Goal: Communication & Community: Answer question/provide support

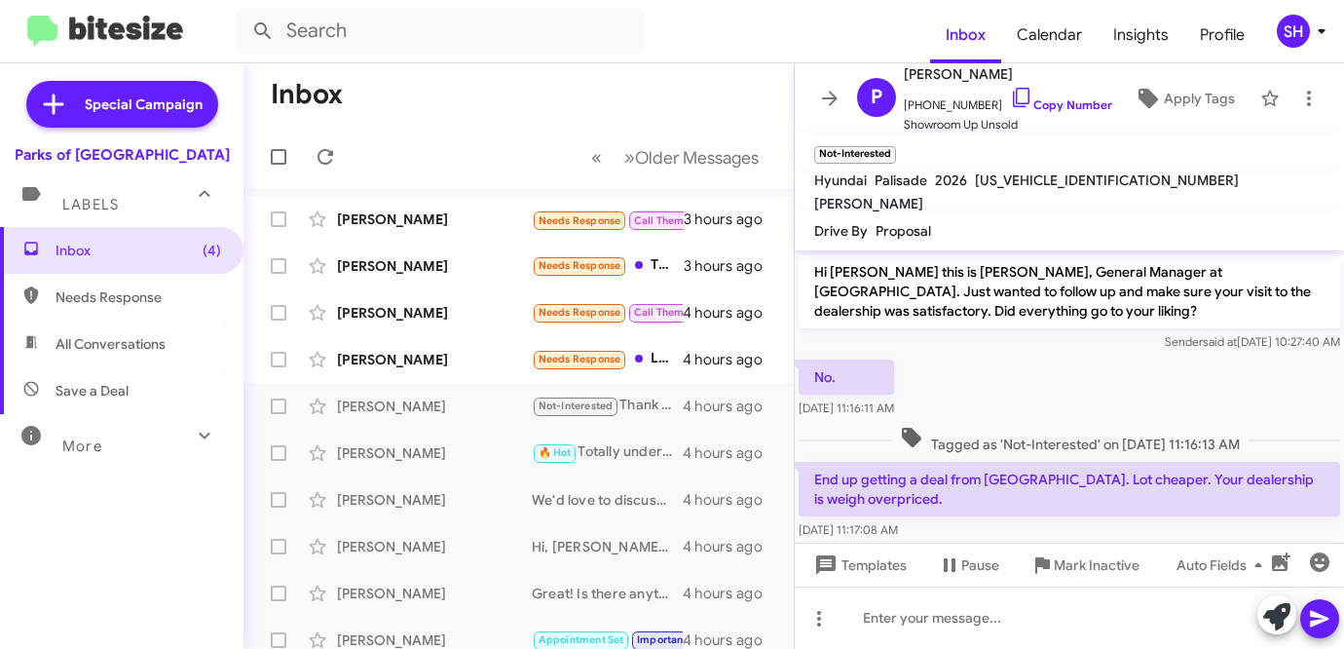
scroll to position [111, 0]
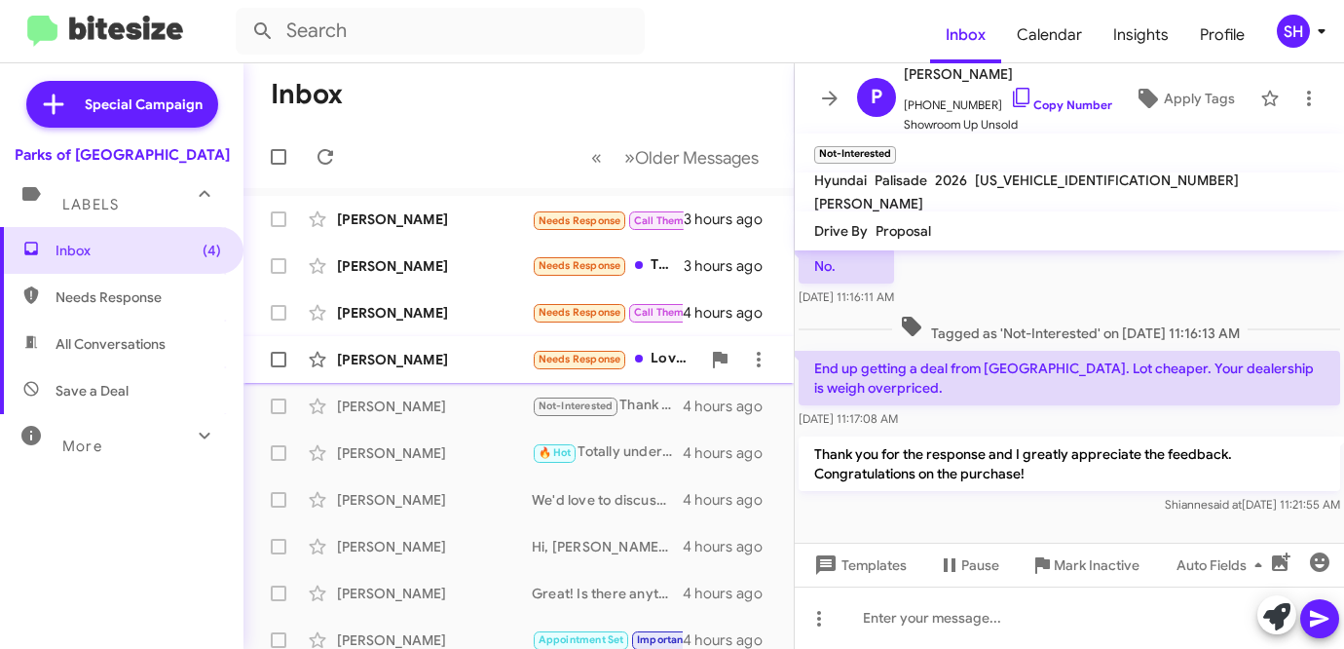
click at [410, 363] on div "[PERSON_NAME]" at bounding box center [434, 359] width 195 height 19
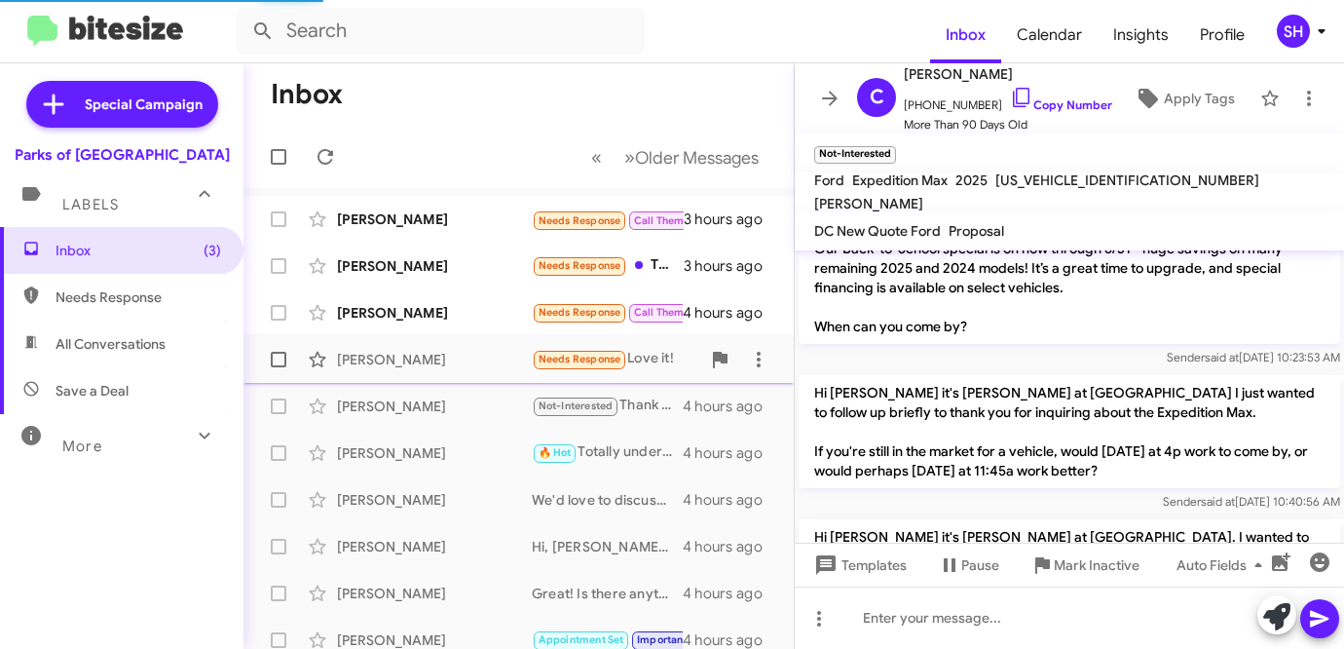
scroll to position [1064, 0]
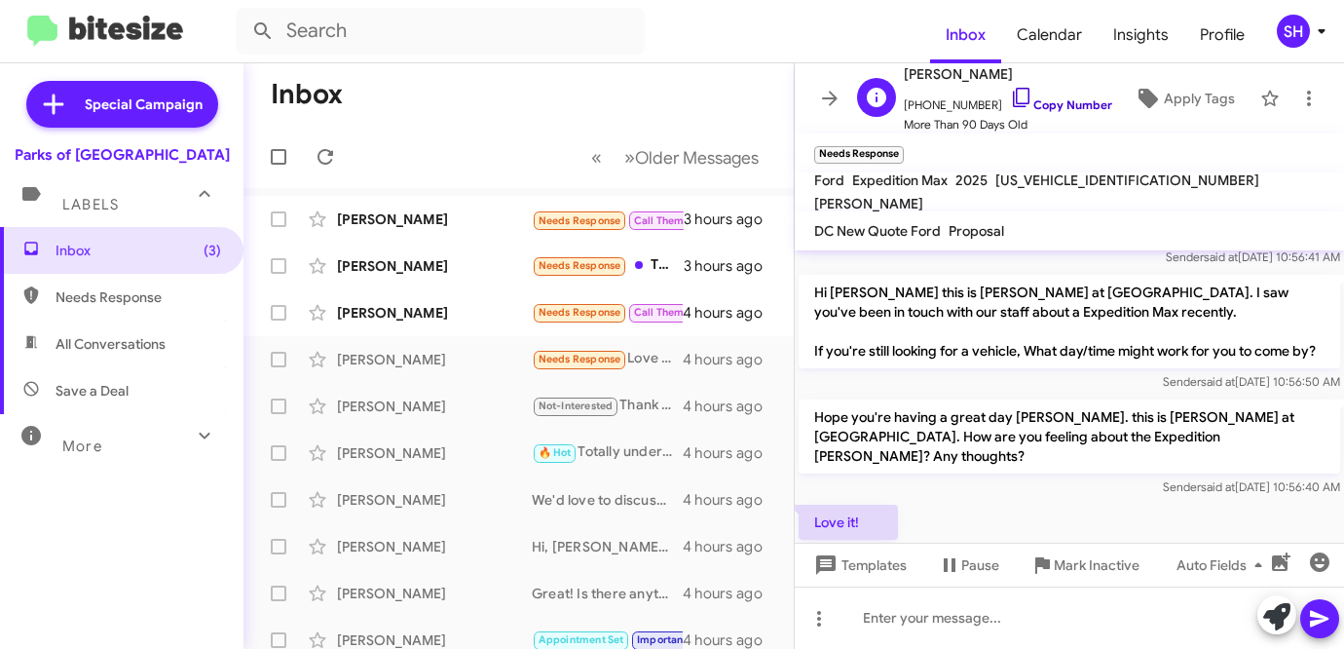
click at [1055, 105] on link "Copy Number" at bounding box center [1061, 104] width 102 height 15
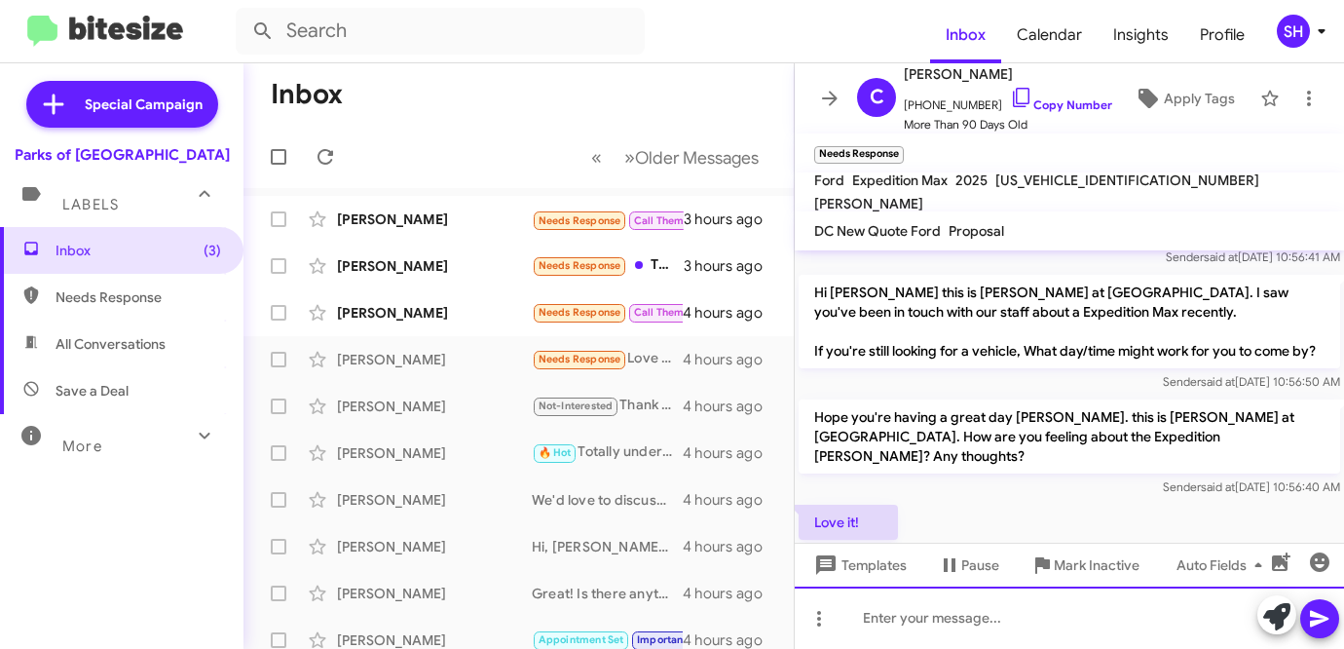
click at [1046, 621] on div at bounding box center [1069, 617] width 549 height 62
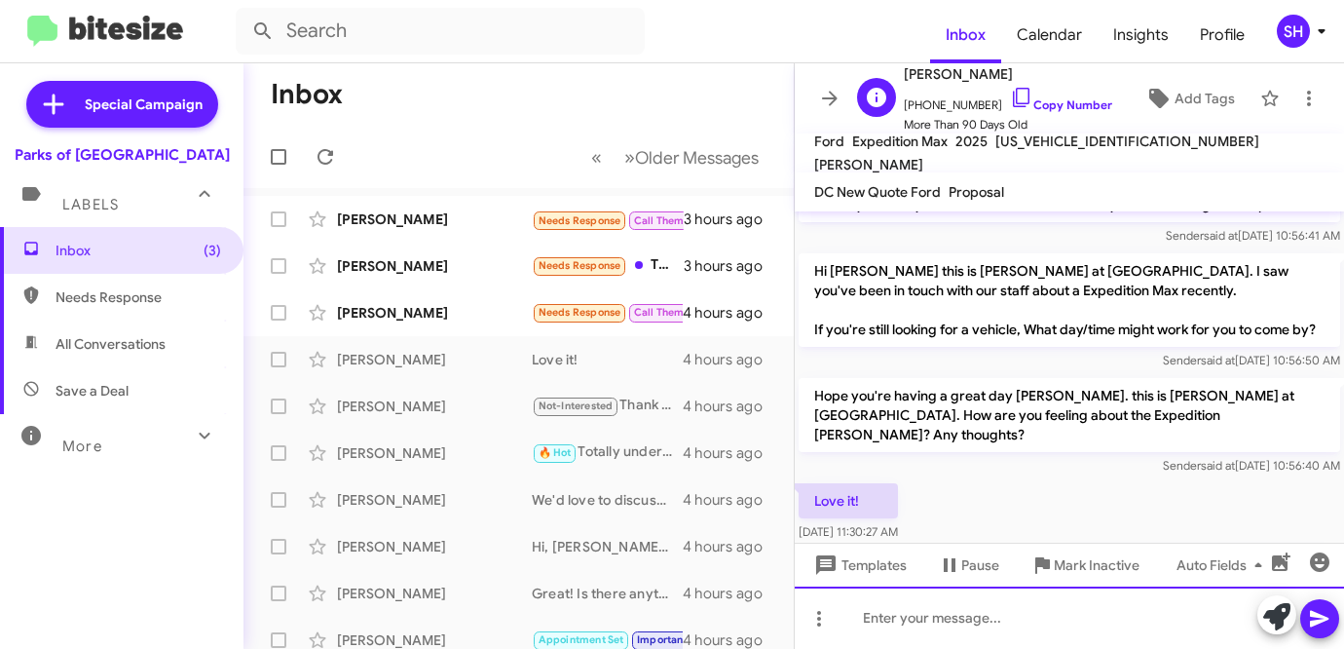
scroll to position [1326, 0]
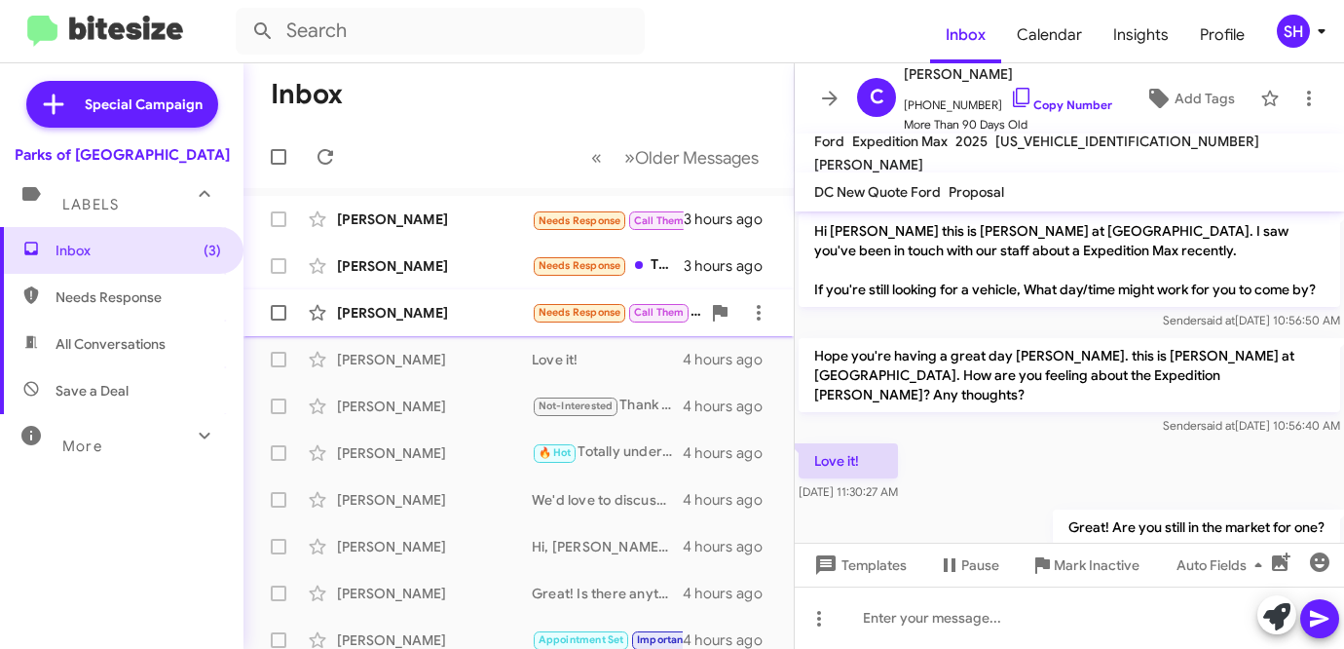
click at [472, 316] on div "[PERSON_NAME]" at bounding box center [434, 312] width 195 height 19
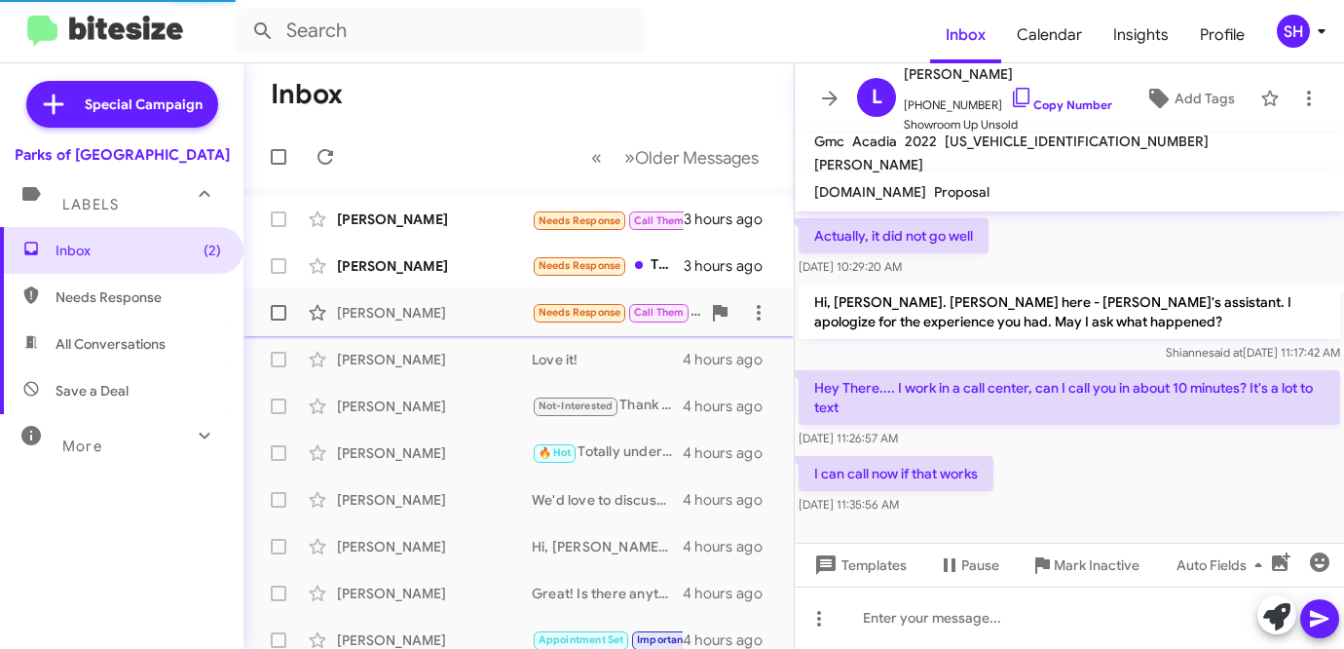
scroll to position [141, 0]
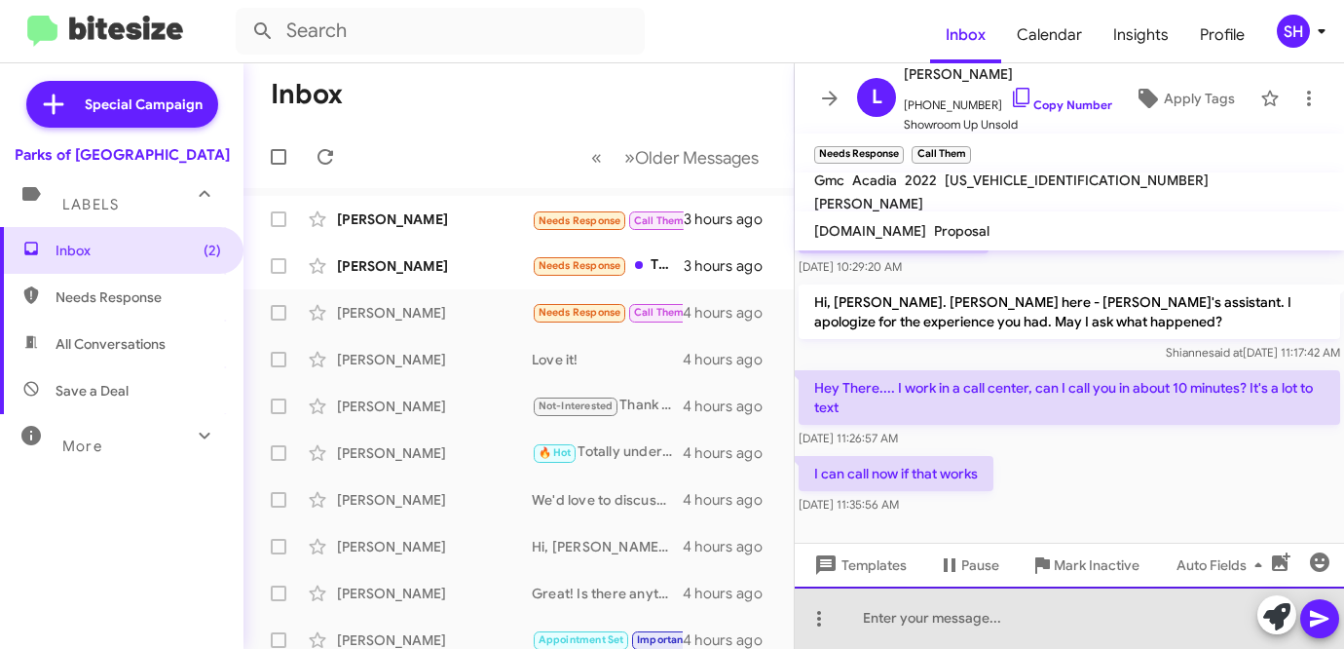
click at [1002, 623] on div at bounding box center [1069, 617] width 549 height 62
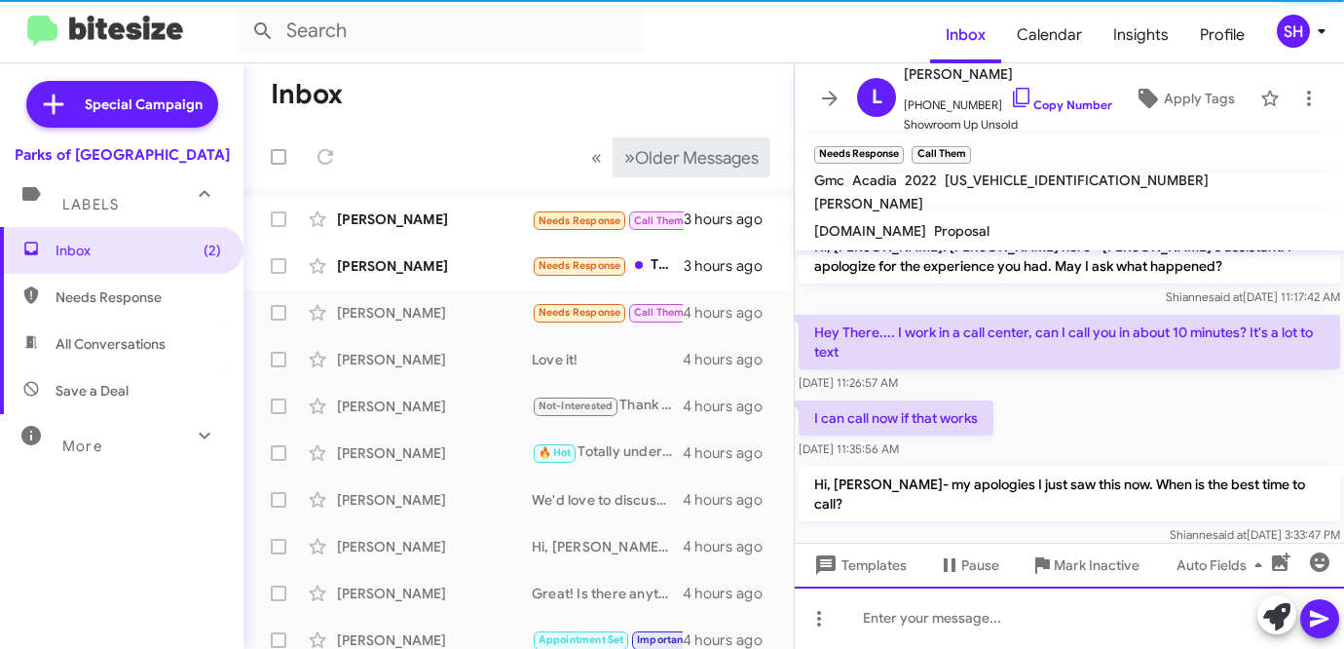
scroll to position [212, 0]
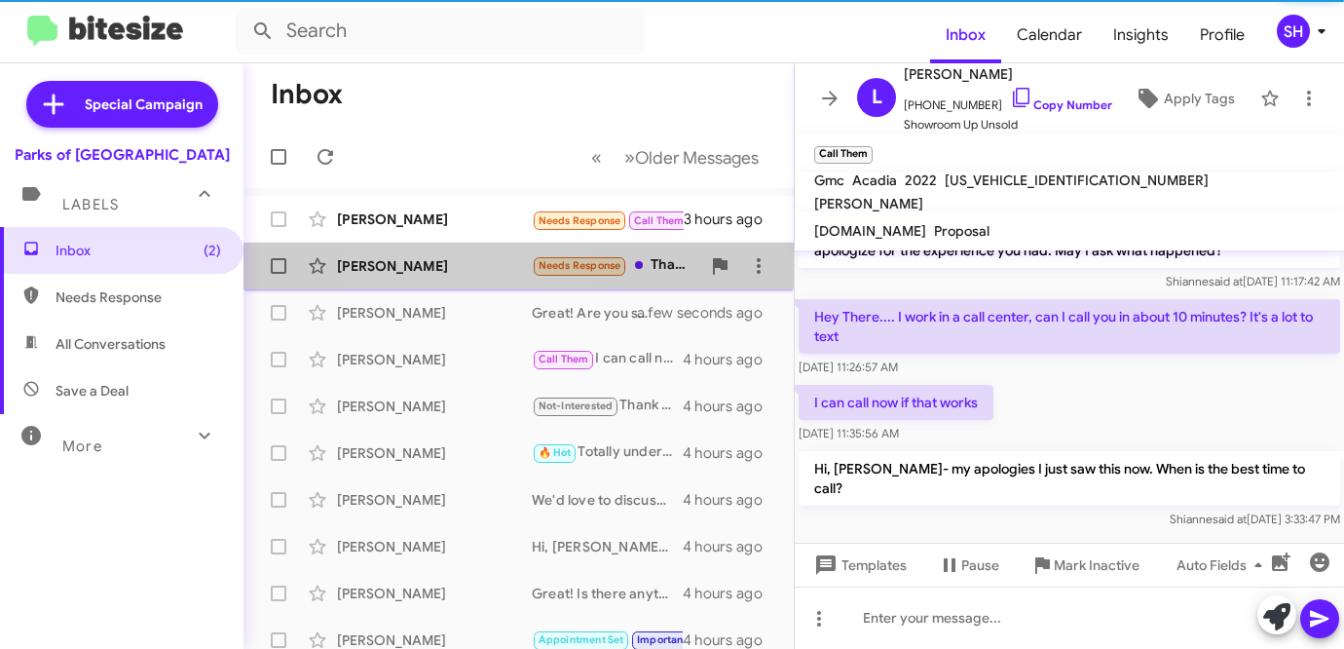
click at [444, 263] on div "[PERSON_NAME]" at bounding box center [434, 265] width 195 height 19
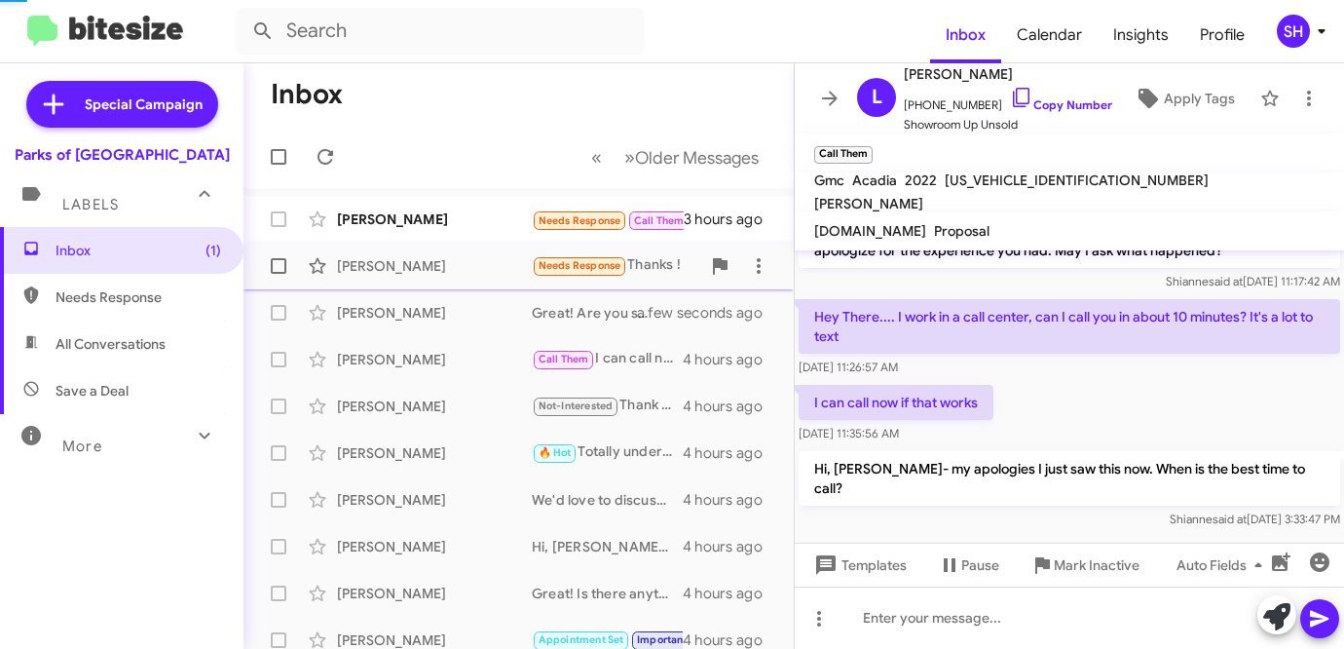
scroll to position [109, 0]
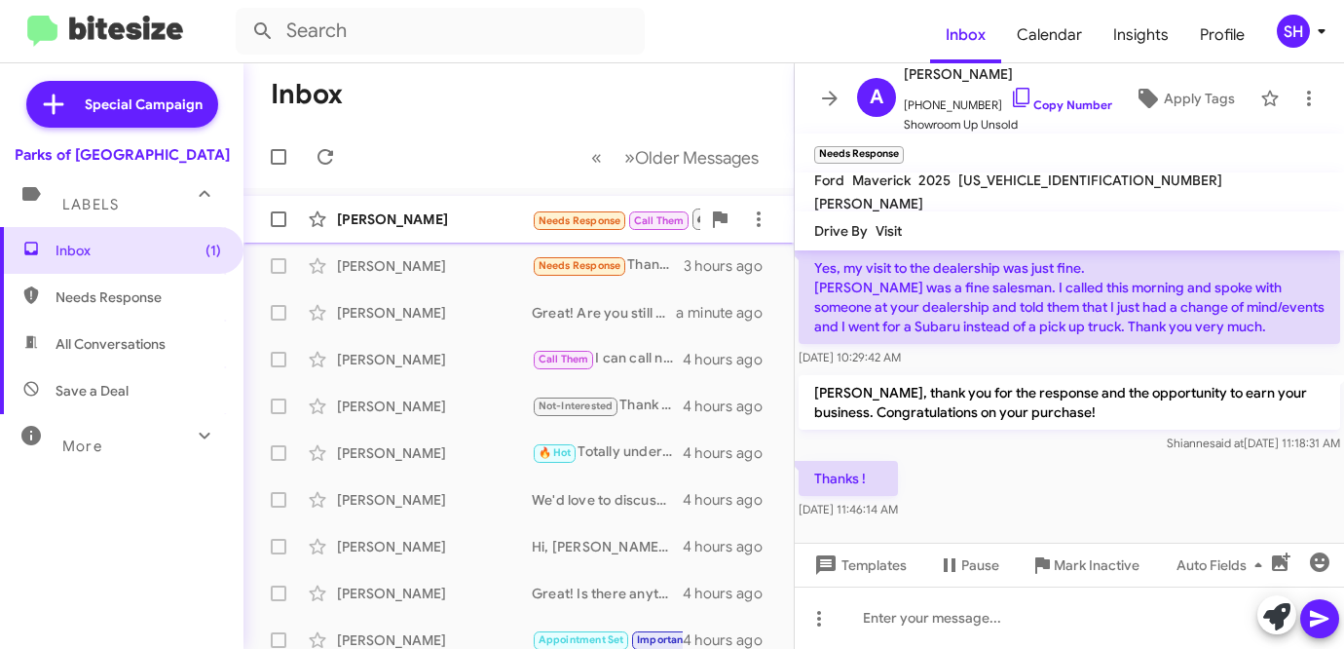
click at [399, 218] on div "[PERSON_NAME]" at bounding box center [434, 218] width 195 height 19
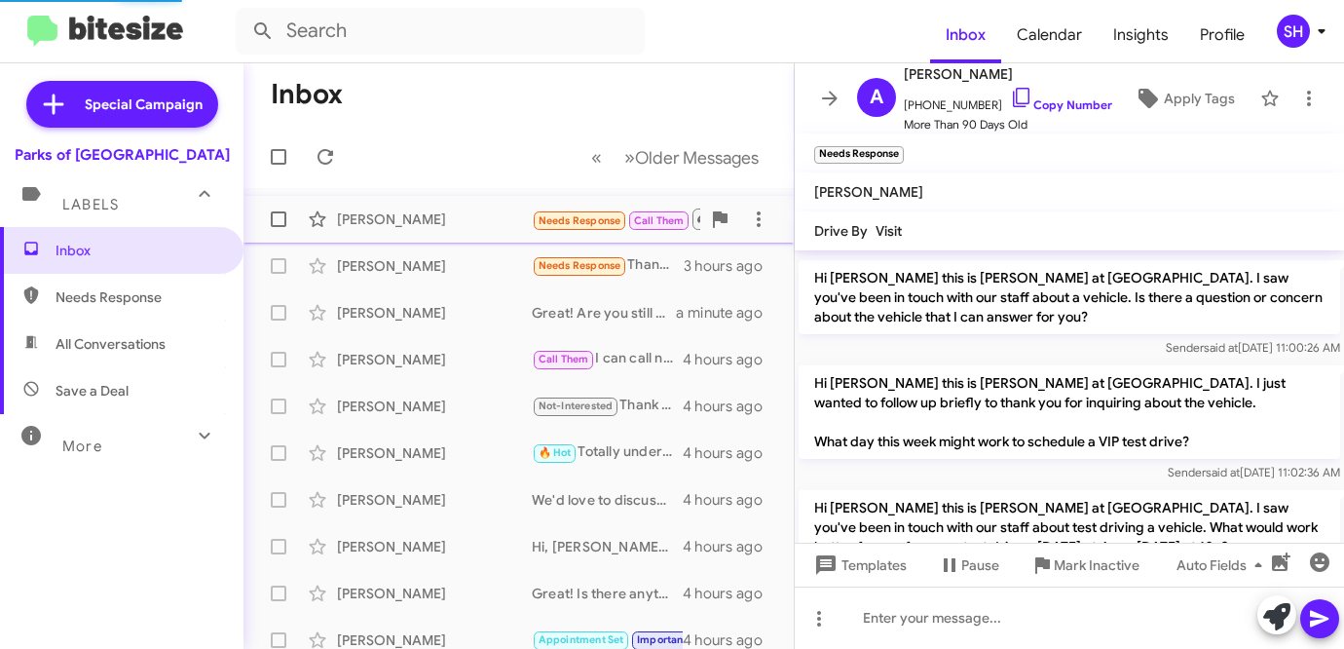
scroll to position [801, 0]
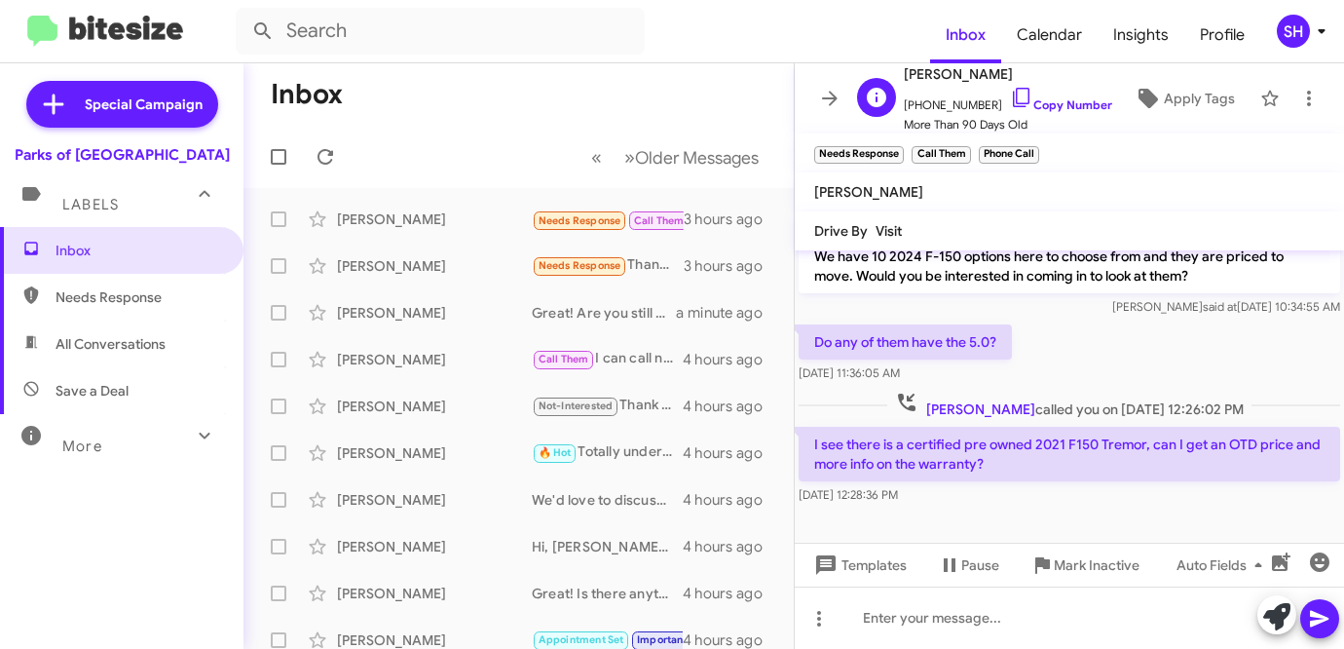
click at [1048, 95] on span "+13523599110 Copy Number" at bounding box center [1008, 100] width 208 height 29
click at [1063, 97] on link "Copy Number" at bounding box center [1061, 104] width 102 height 15
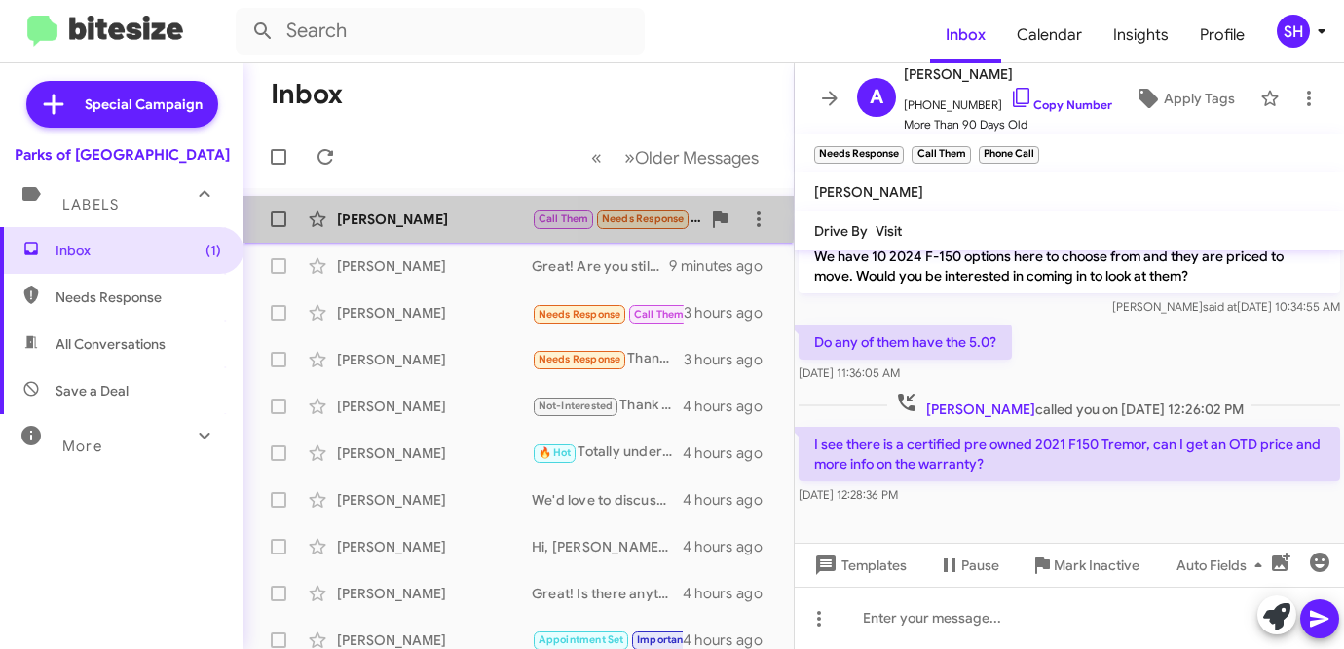
click at [438, 214] on div "[PERSON_NAME]" at bounding box center [434, 218] width 195 height 19
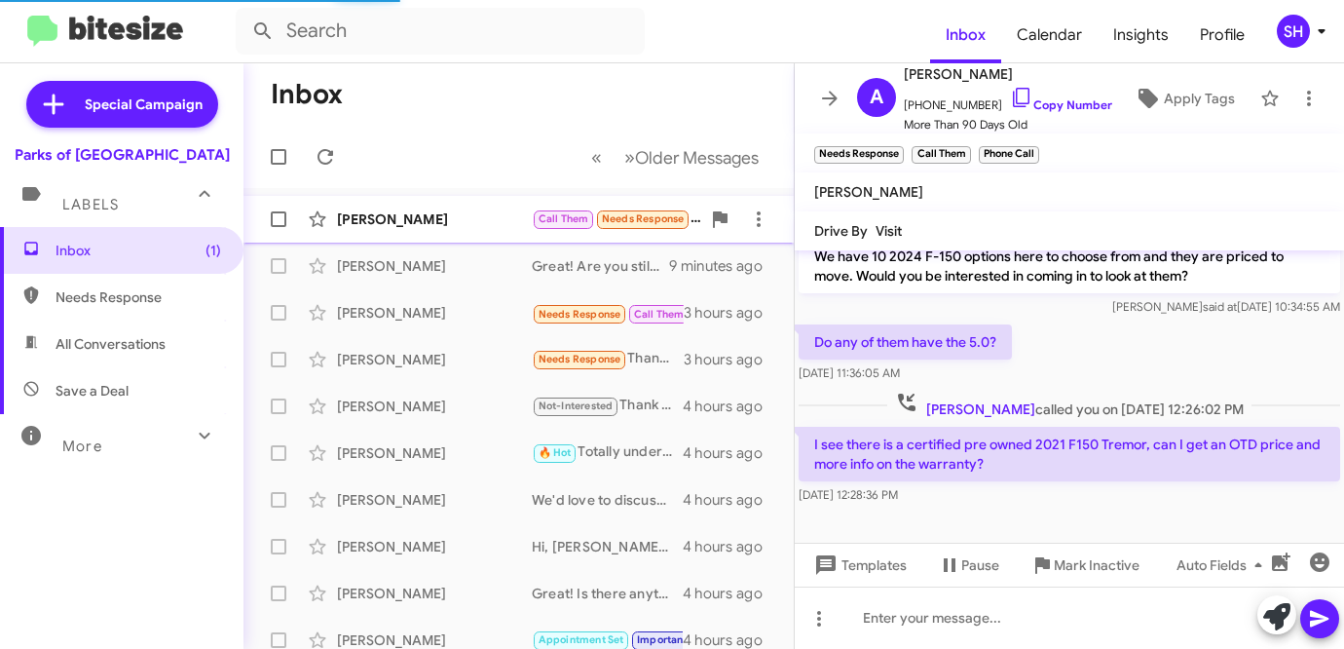
click at [431, 222] on div "[PERSON_NAME]" at bounding box center [434, 218] width 195 height 19
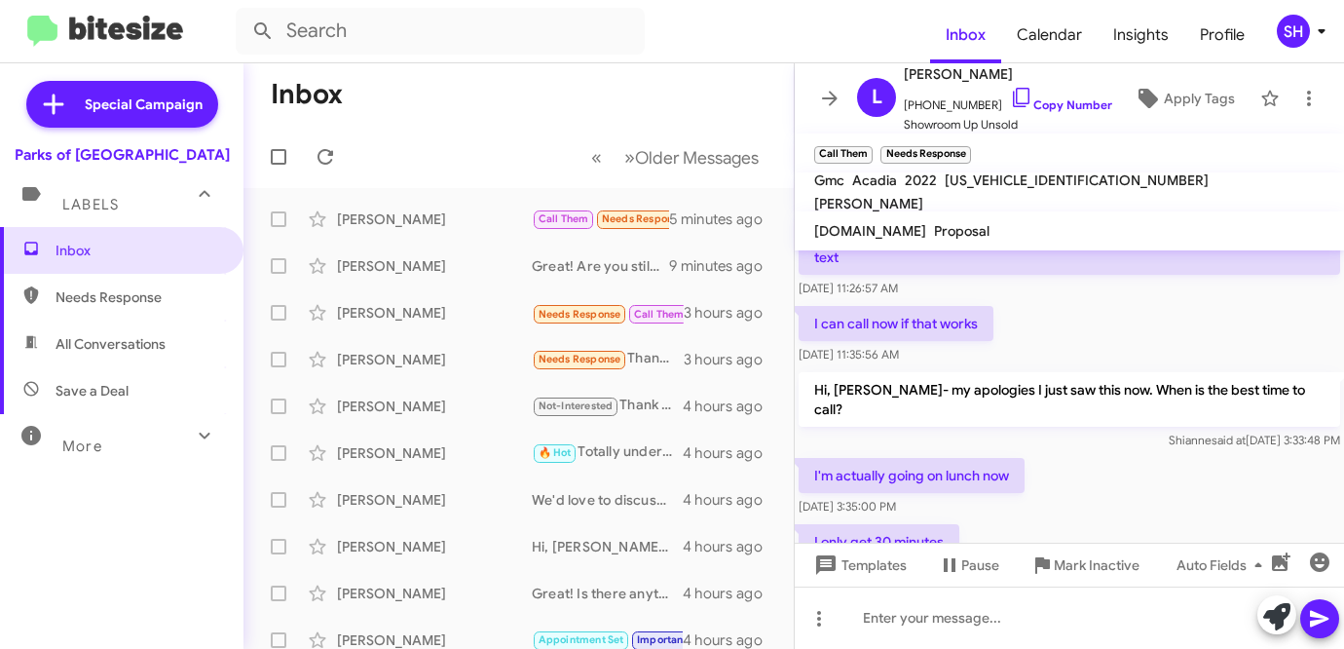
scroll to position [354, 0]
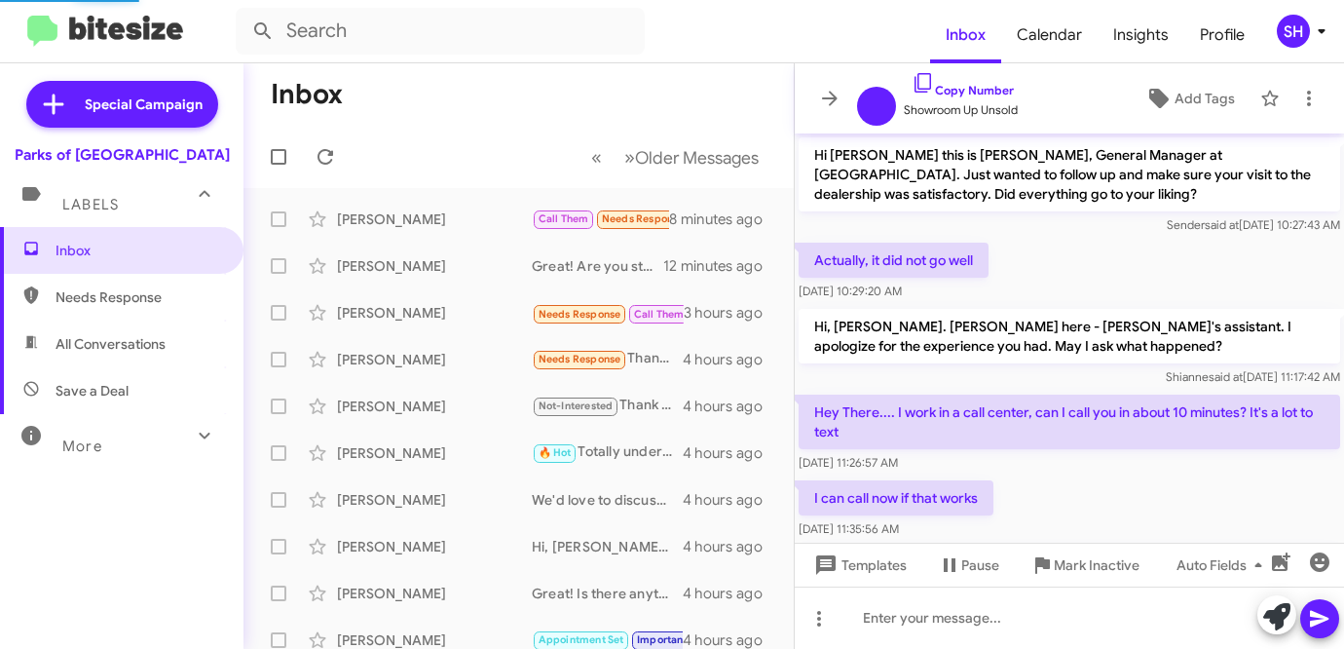
scroll to position [238, 0]
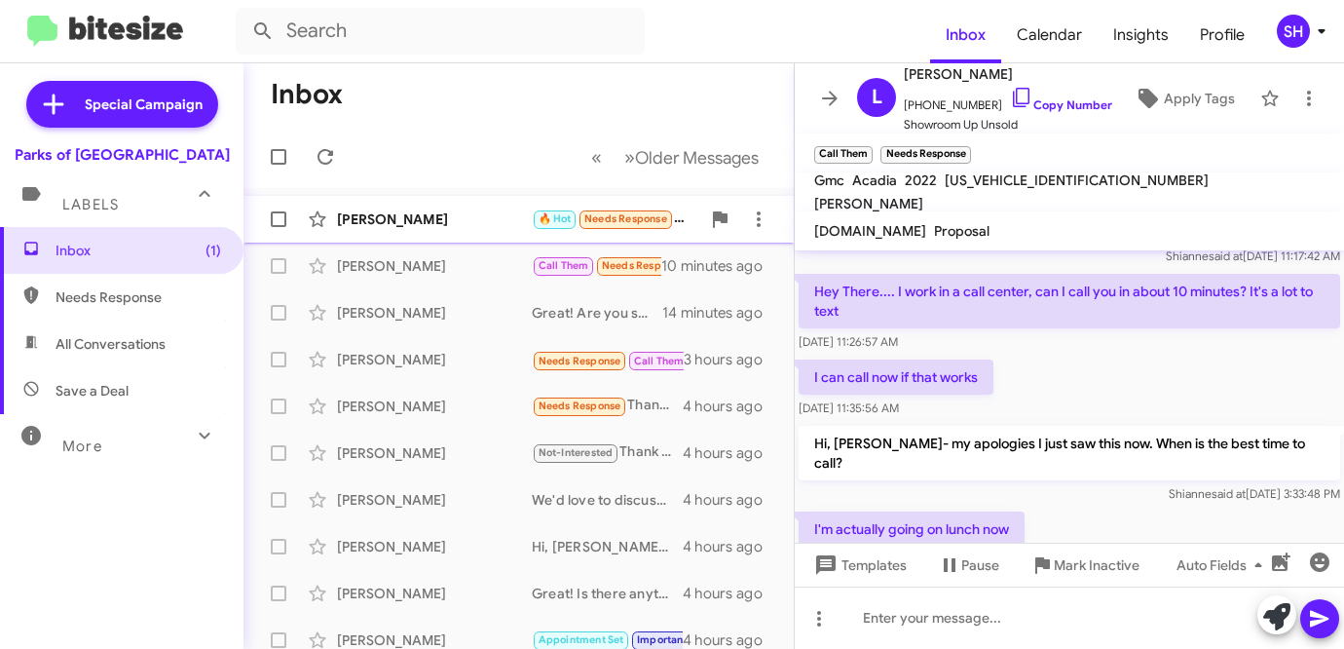
click at [414, 215] on div "[PERSON_NAME]" at bounding box center [434, 218] width 195 height 19
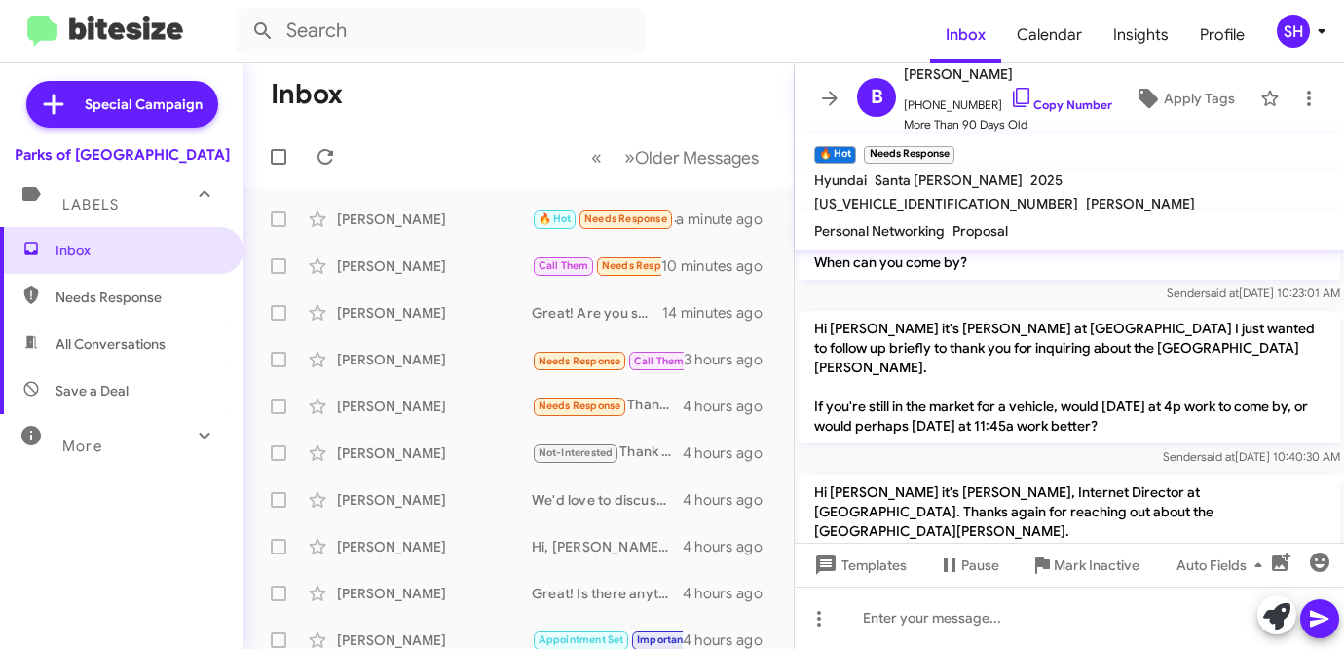
scroll to position [1839, 0]
